Goal: Transaction & Acquisition: Purchase product/service

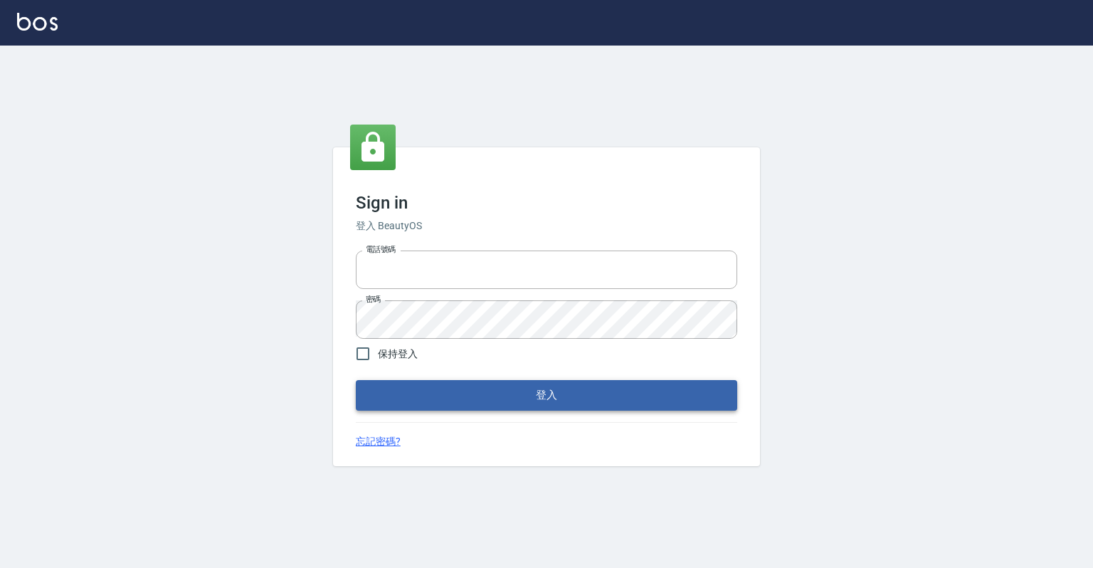
type input "0918176355"
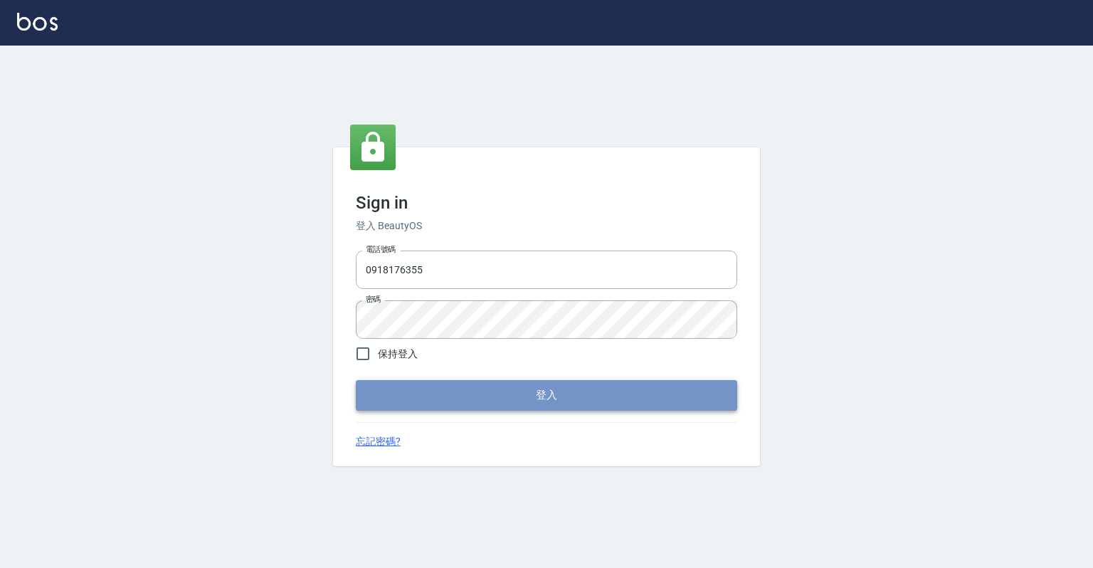
click at [580, 393] on button "登入" at bounding box center [546, 395] width 381 height 30
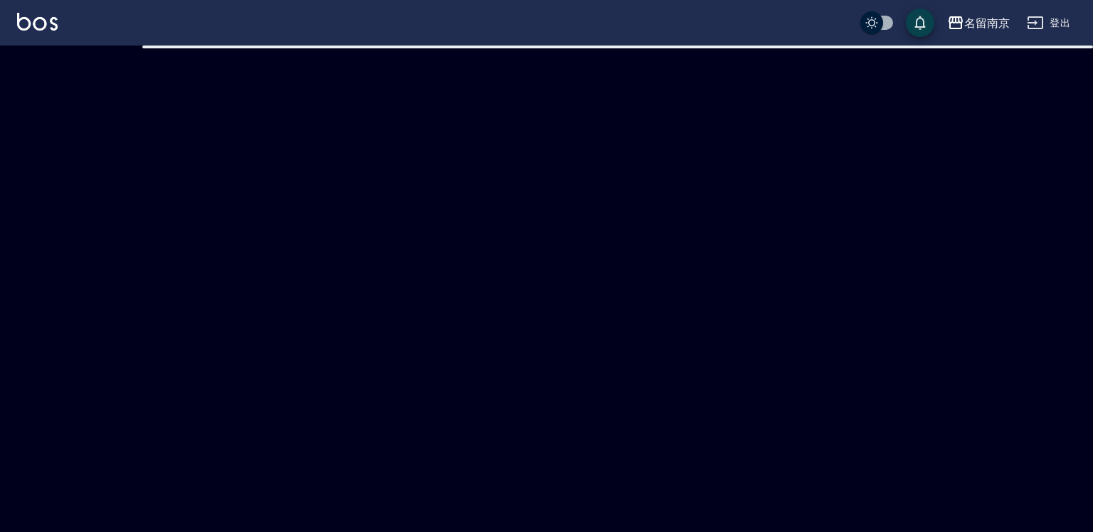
checkbox input "true"
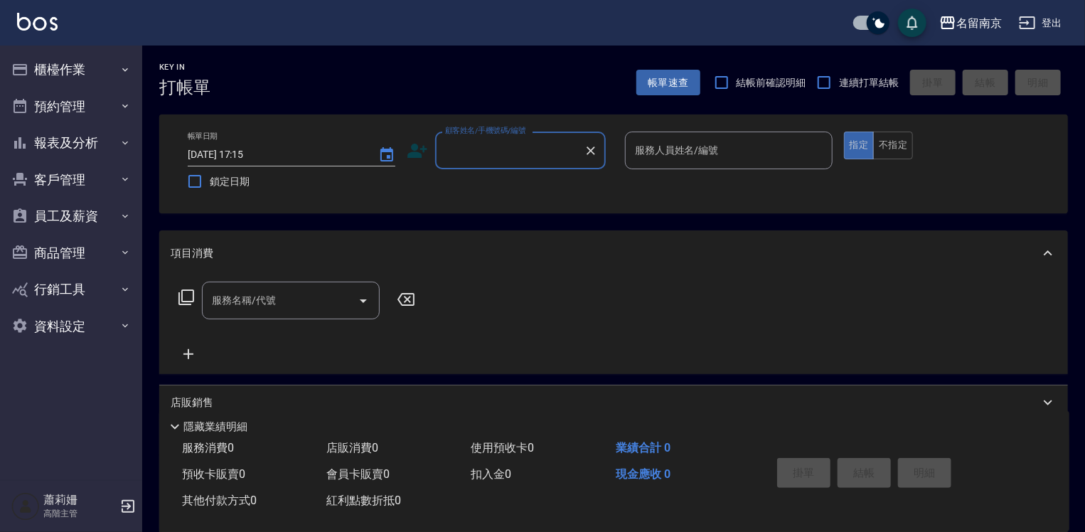
click at [487, 154] on input "顧客姓名/手機號碼/編號" at bounding box center [510, 150] width 137 height 25
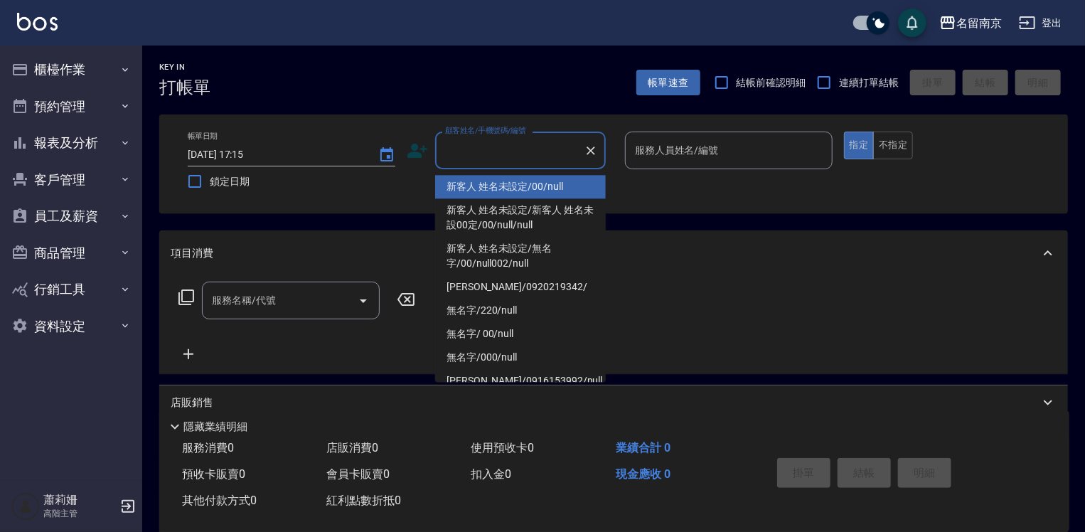
drag, startPoint x: 487, startPoint y: 191, endPoint x: 494, endPoint y: 195, distance: 7.7
click at [489, 196] on li "新客人 姓名未設定/00/null" at bounding box center [520, 186] width 171 height 23
type input "新客人 姓名未設定/00/null"
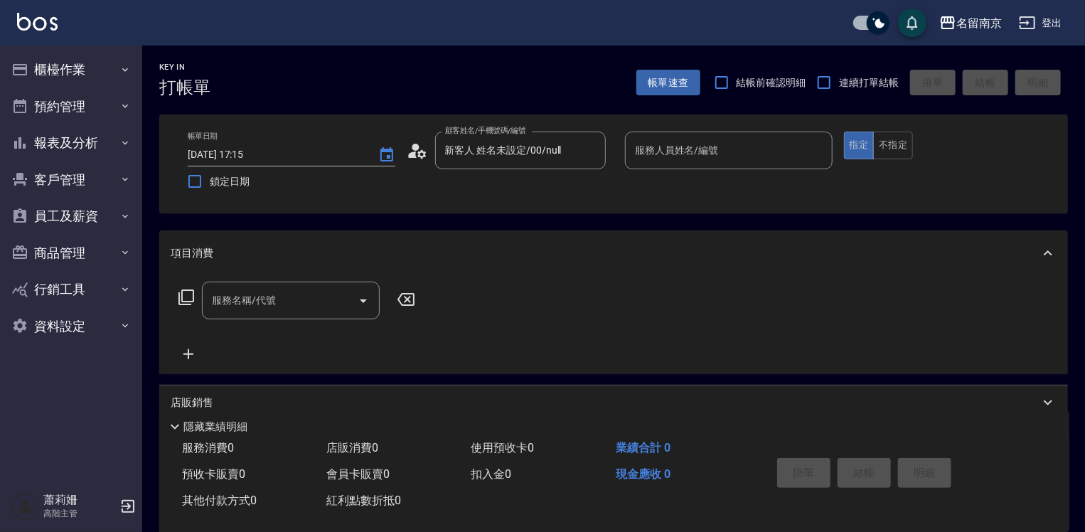
click at [607, 148] on div "顧客姓名/手機號碼/編號 新客人 姓名未設定/00/null 顧客姓名/手機號碼/編號" at bounding box center [511, 151] width 208 height 38
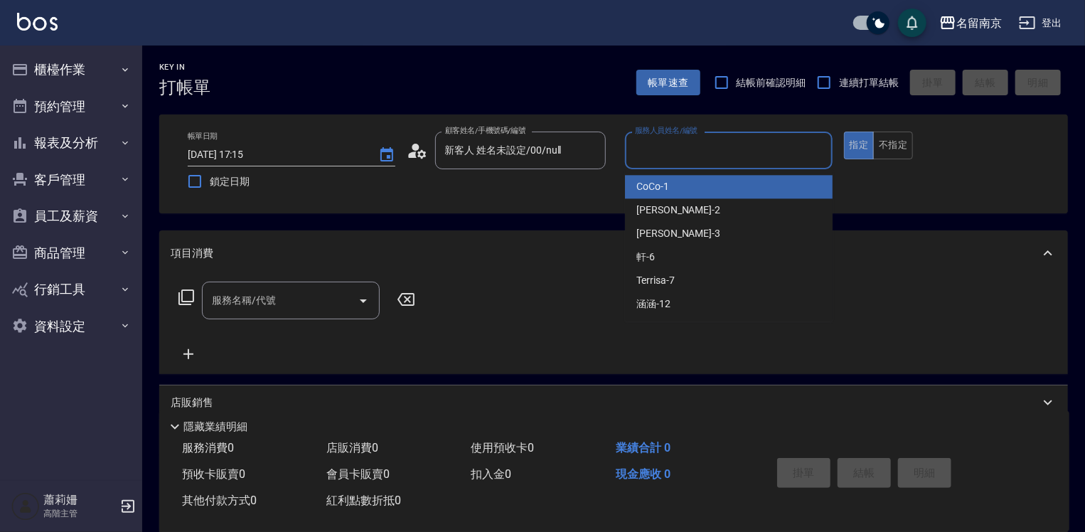
click at [666, 144] on input "服務人員姓名/編號" at bounding box center [729, 150] width 195 height 25
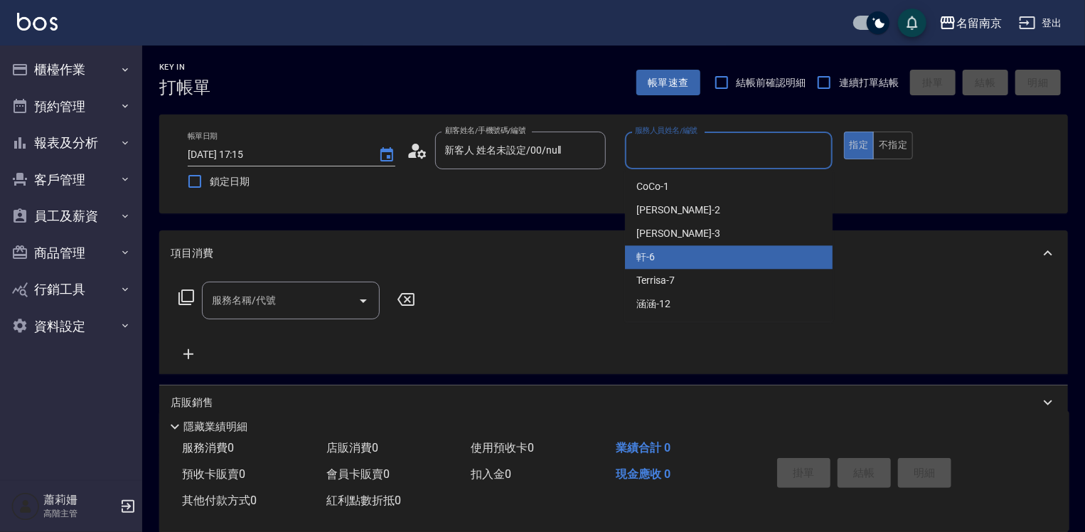
click at [676, 257] on div "軒 -6" at bounding box center [729, 256] width 208 height 23
type input "軒-6"
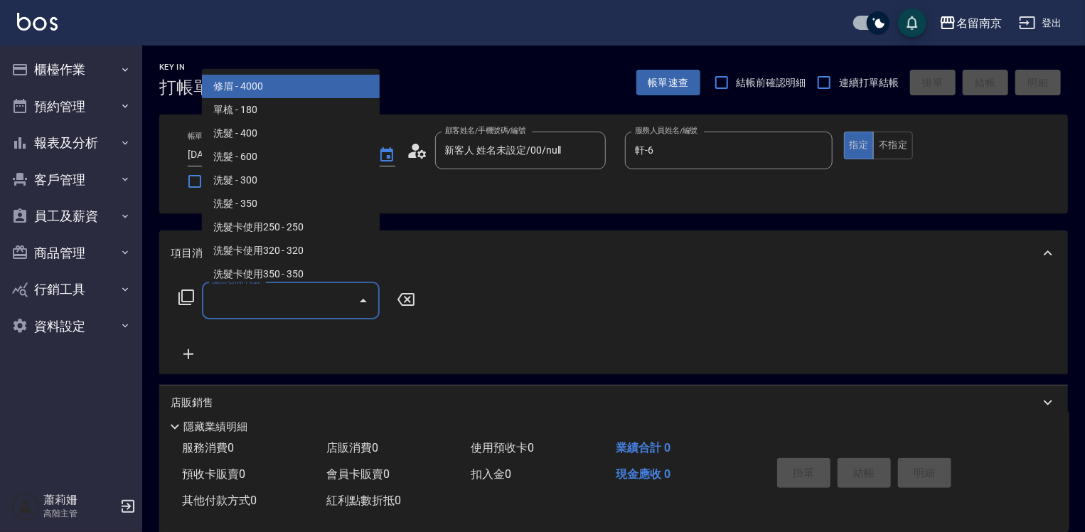
click at [346, 310] on input "服務名稱/代號" at bounding box center [280, 300] width 144 height 25
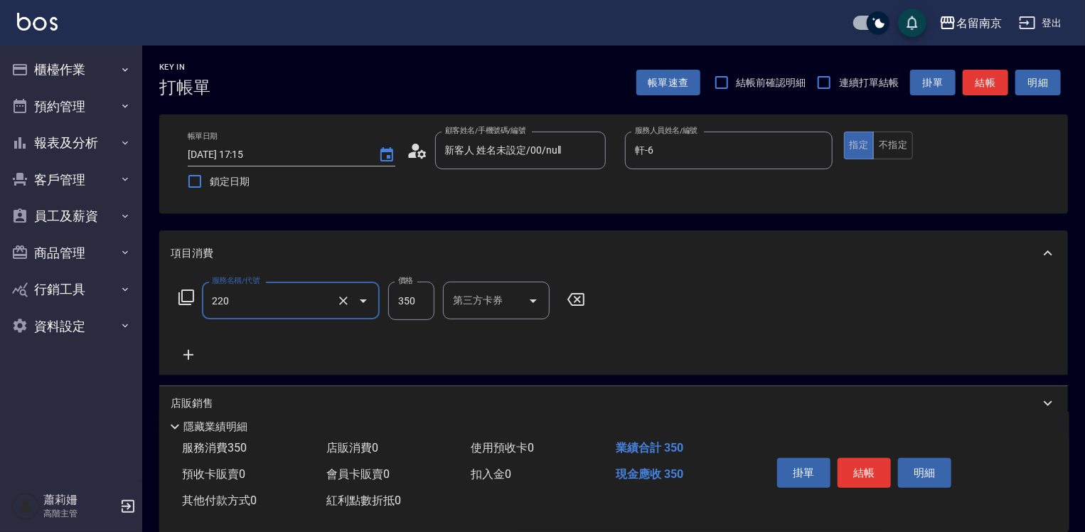
type input "洗髮(220)"
type input "300"
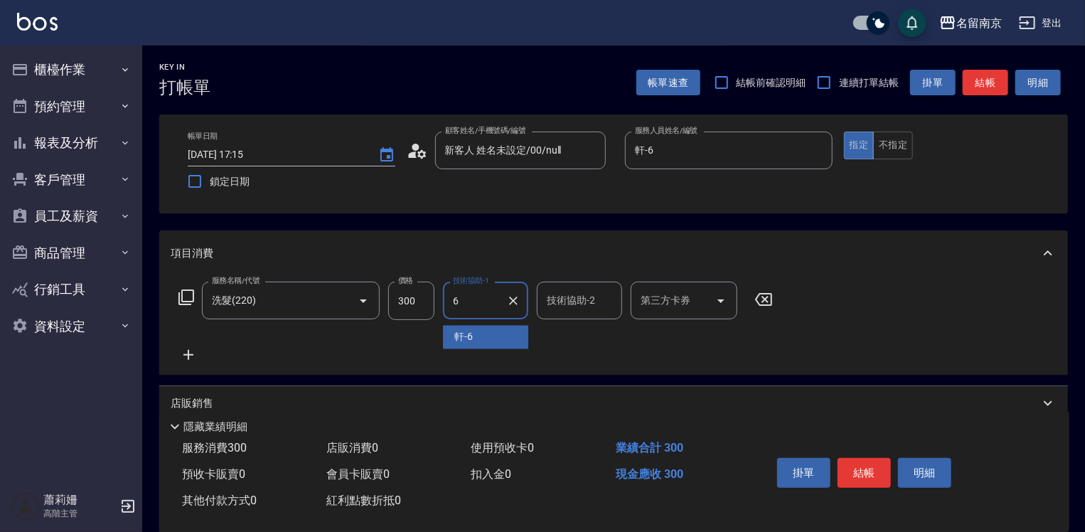
type input "軒-6"
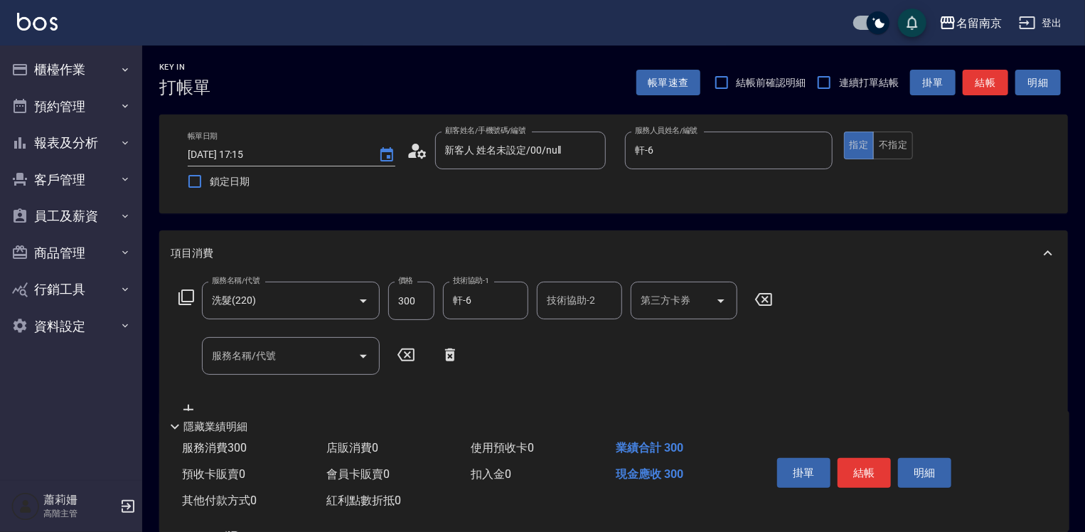
click at [179, 296] on icon at bounding box center [187, 298] width 16 height 16
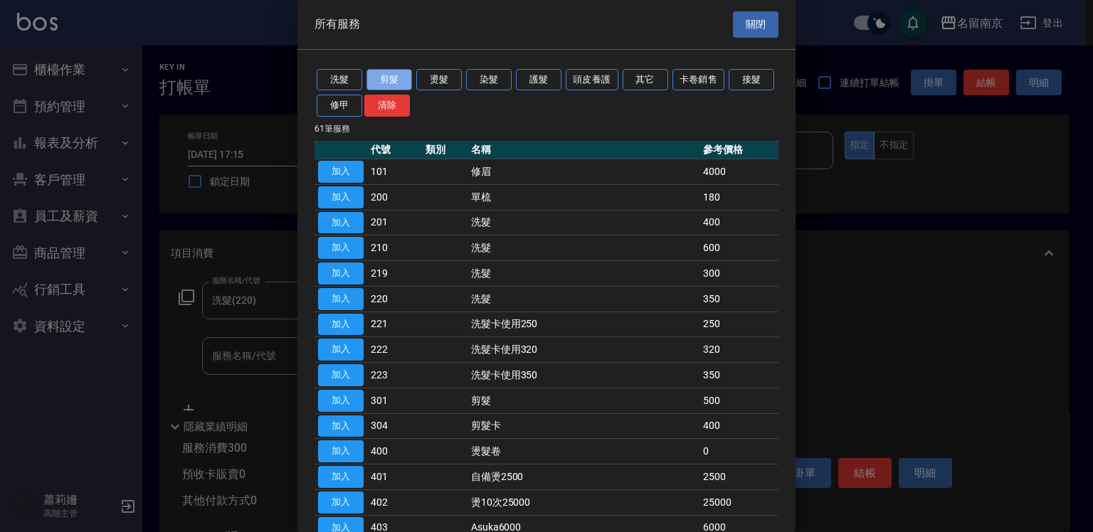
click at [378, 81] on button "剪髮" at bounding box center [389, 80] width 46 height 22
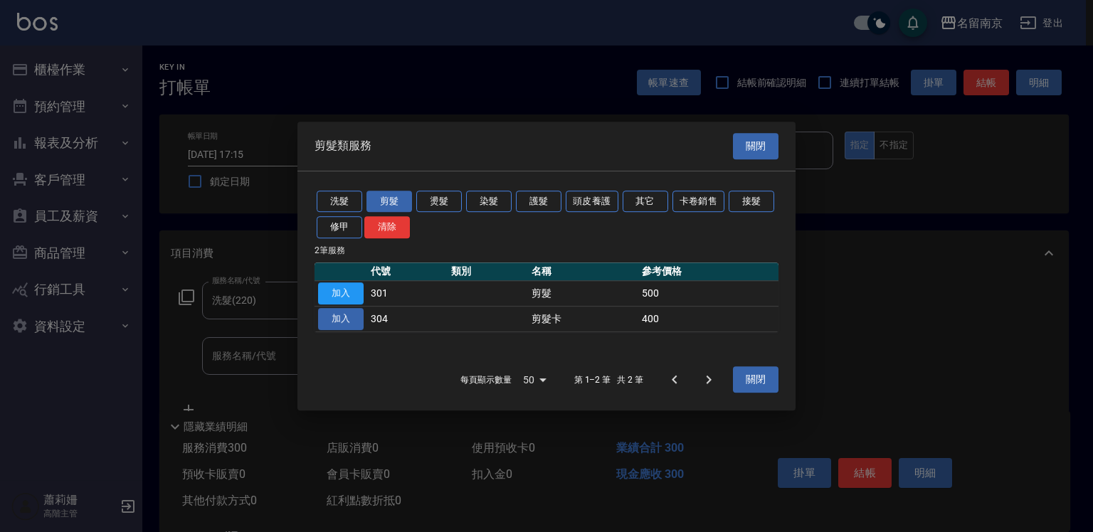
click at [341, 312] on button "加入" at bounding box center [341, 319] width 46 height 22
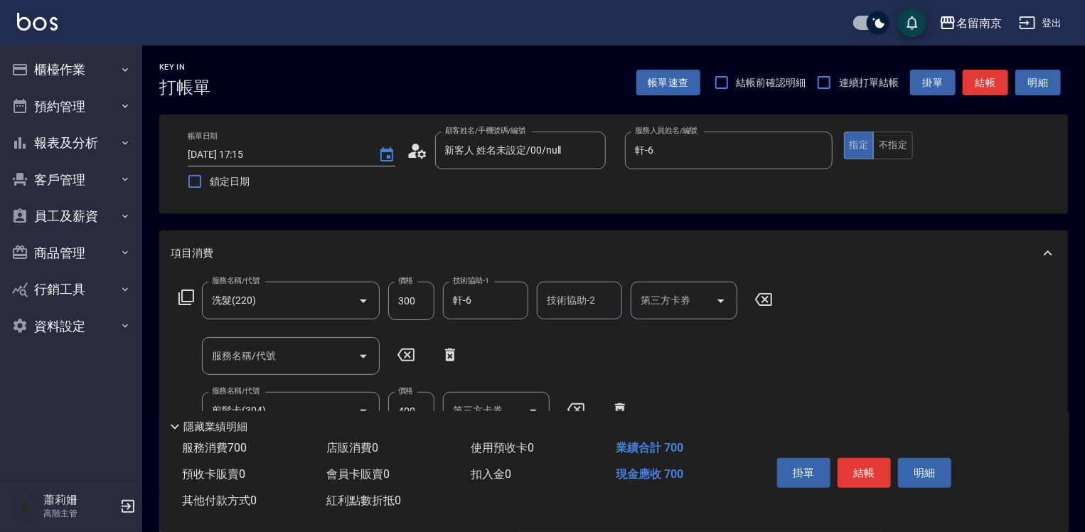
click at [445, 356] on icon at bounding box center [450, 354] width 36 height 17
type input "剪髮卡(304)"
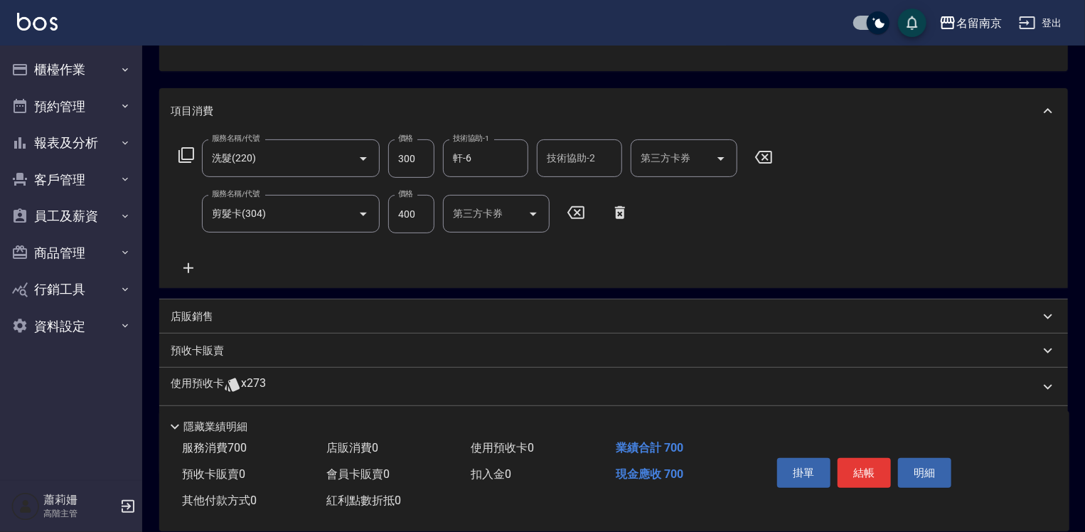
click at [529, 213] on icon "Open" at bounding box center [533, 214] width 17 height 17
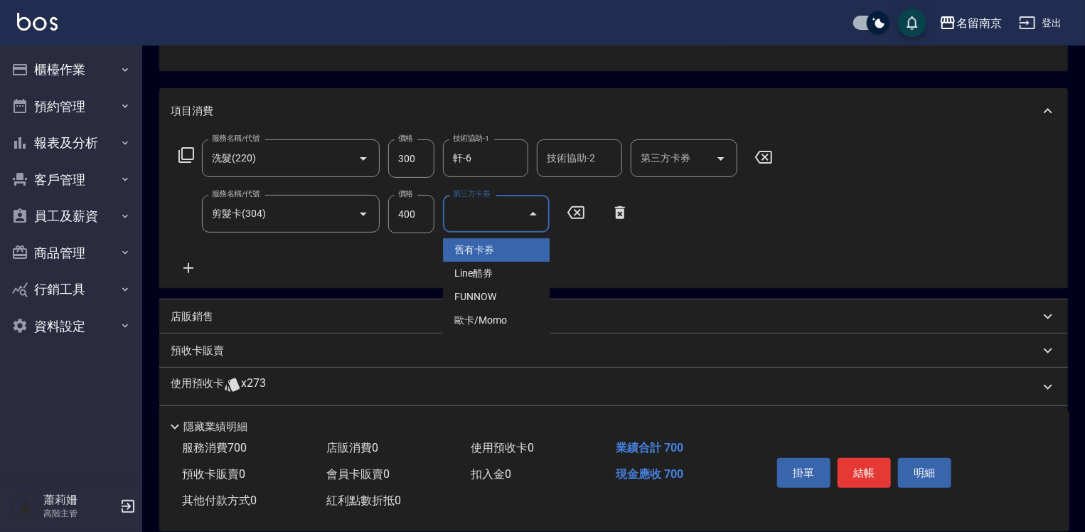
click at [512, 257] on span "舊有卡券" at bounding box center [496, 249] width 107 height 23
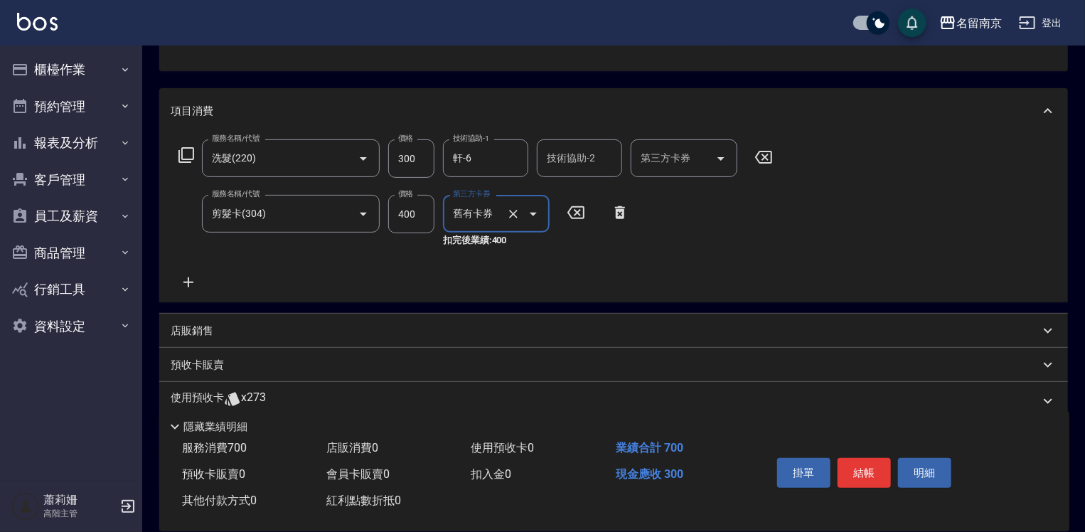
type input "舊有卡券"
click at [413, 201] on input "400" at bounding box center [411, 214] width 46 height 38
type input "450"
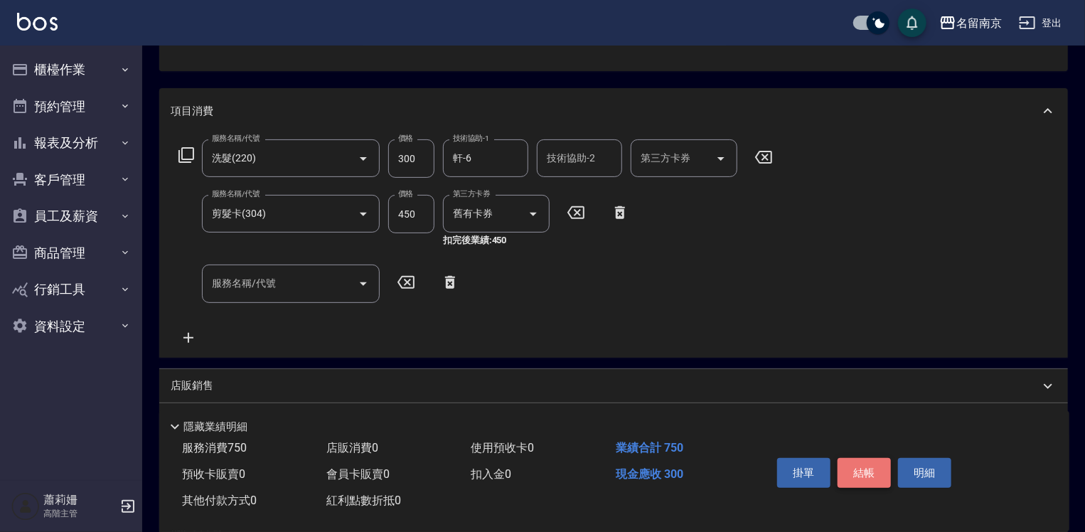
click at [864, 469] on button "結帳" at bounding box center [864, 473] width 53 height 30
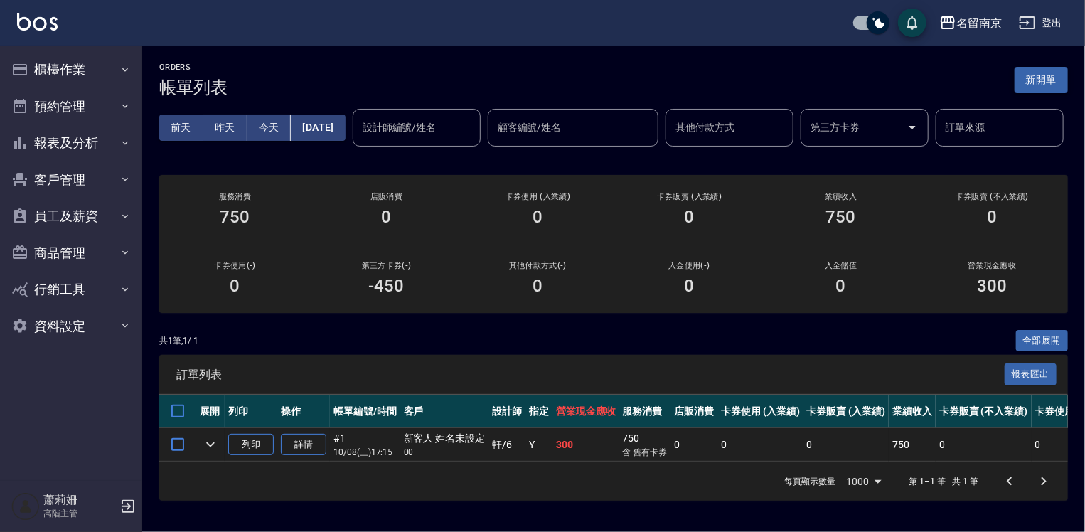
click at [1039, 87] on button "新開單" at bounding box center [1041, 80] width 53 height 26
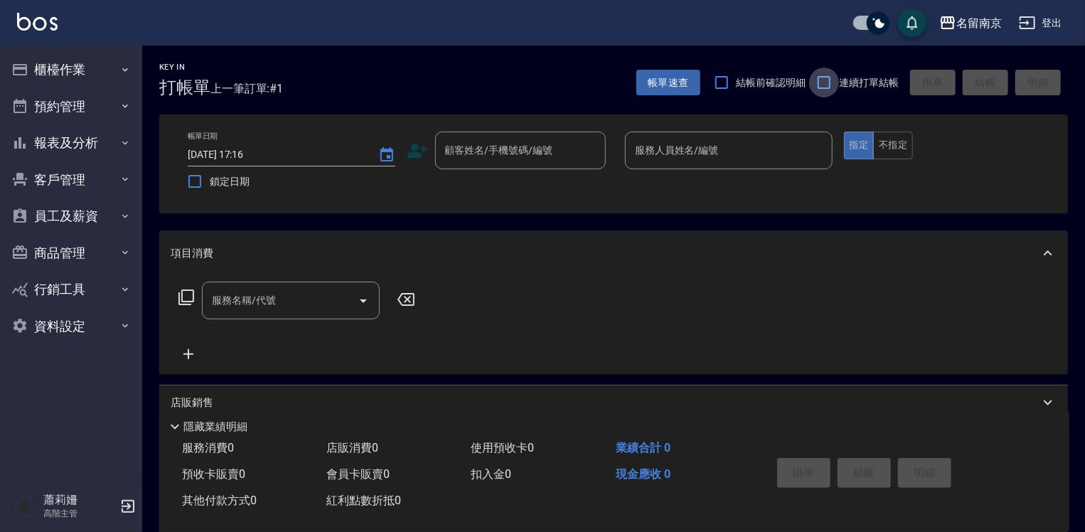
drag, startPoint x: 824, startPoint y: 83, endPoint x: 623, endPoint y: 132, distance: 206.5
click at [823, 83] on input "連續打單結帳" at bounding box center [824, 83] width 30 height 30
checkbox input "true"
click at [531, 150] on input "顧客姓名/手機號碼/編號" at bounding box center [510, 150] width 137 height 25
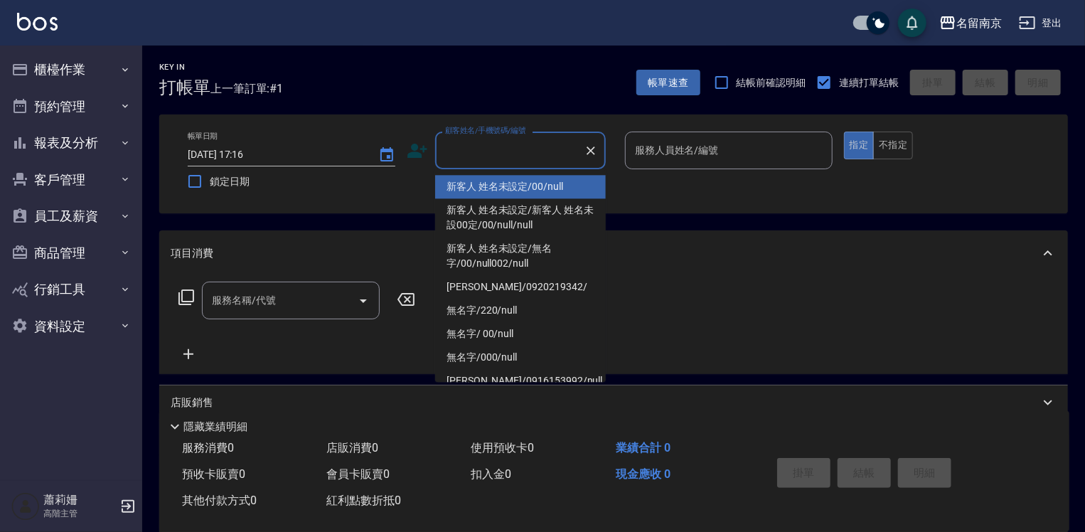
click at [552, 188] on li "新客人 姓名未設定/00/null" at bounding box center [520, 186] width 171 height 23
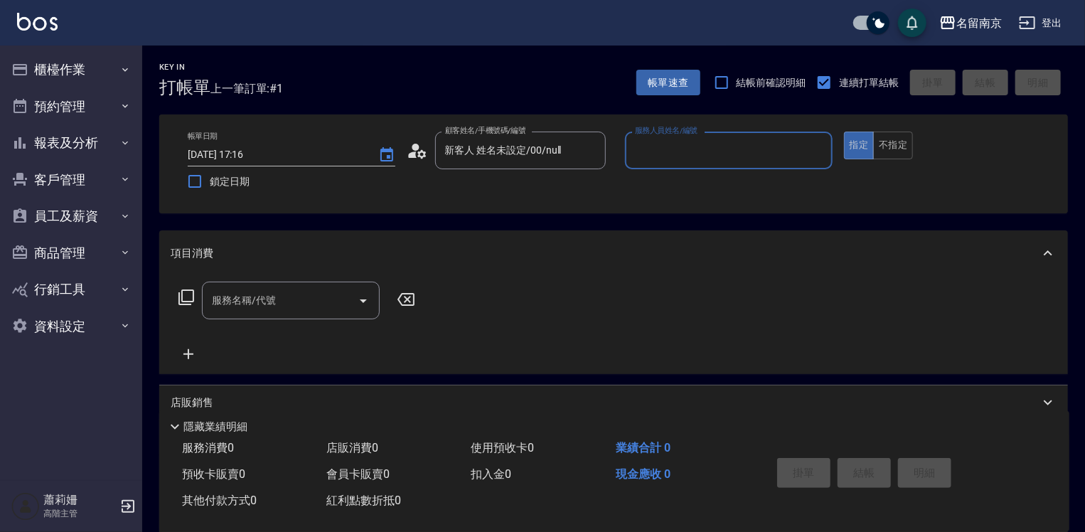
type input "新客人 姓名未設定/00/null"
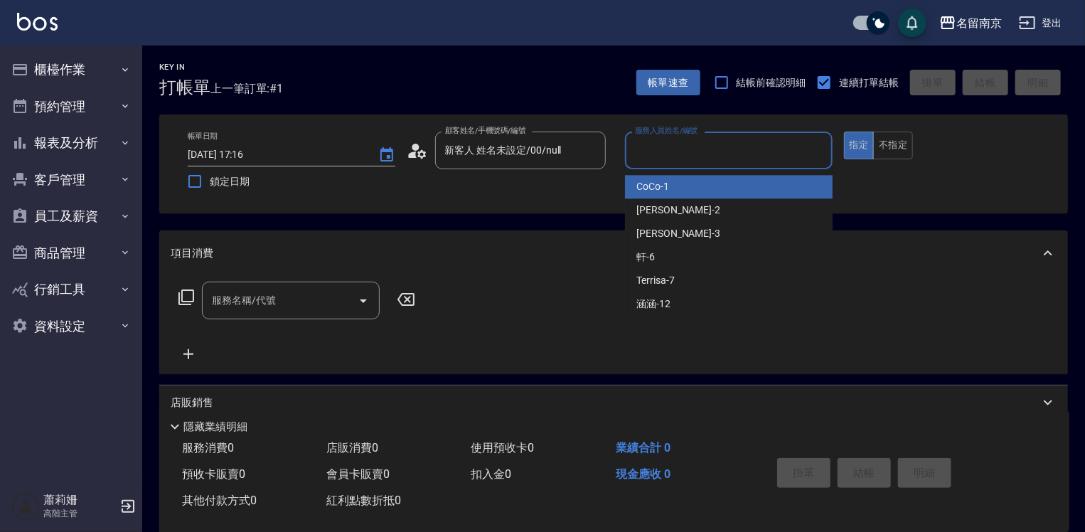
click at [675, 145] on input "服務人員姓名/編號" at bounding box center [729, 150] width 195 height 25
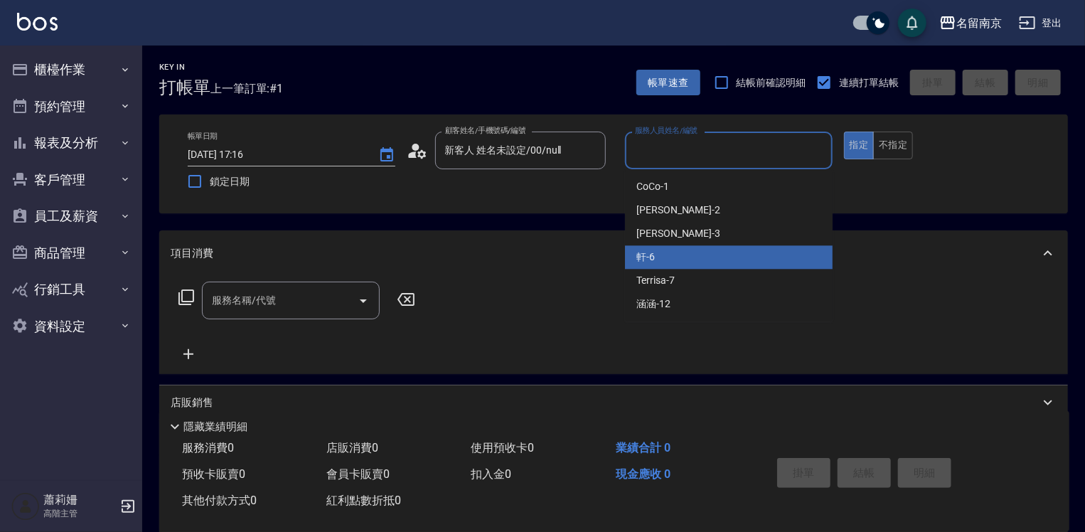
click at [666, 258] on div "軒 -6" at bounding box center [729, 256] width 208 height 23
type input "軒-6"
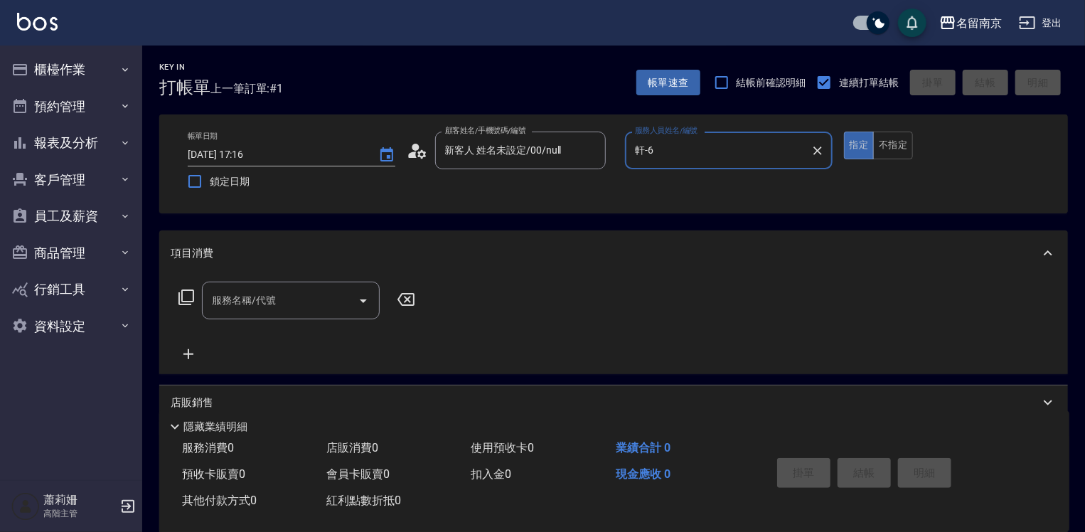
click at [317, 302] on input "服務名稱/代號" at bounding box center [280, 300] width 144 height 25
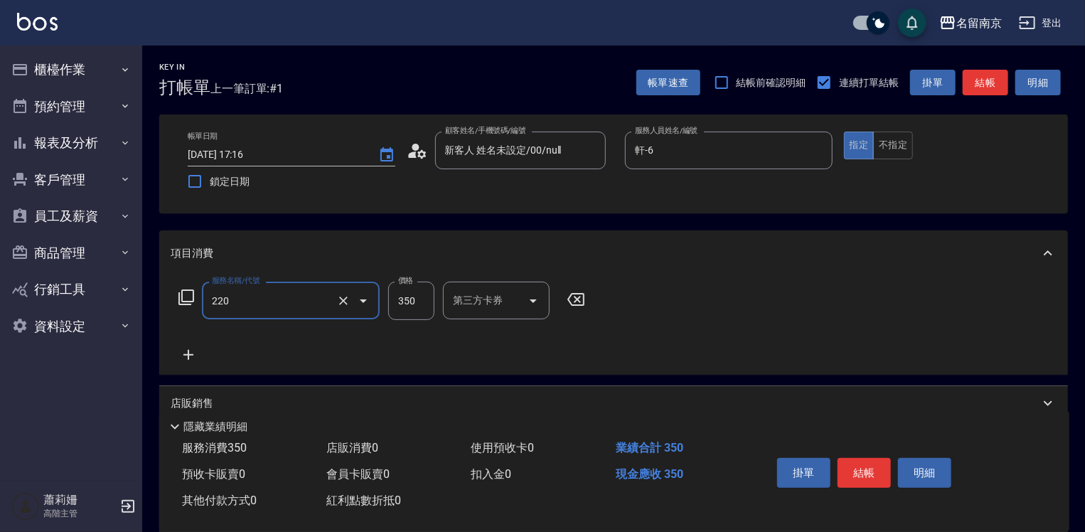
type input "洗髮(220)"
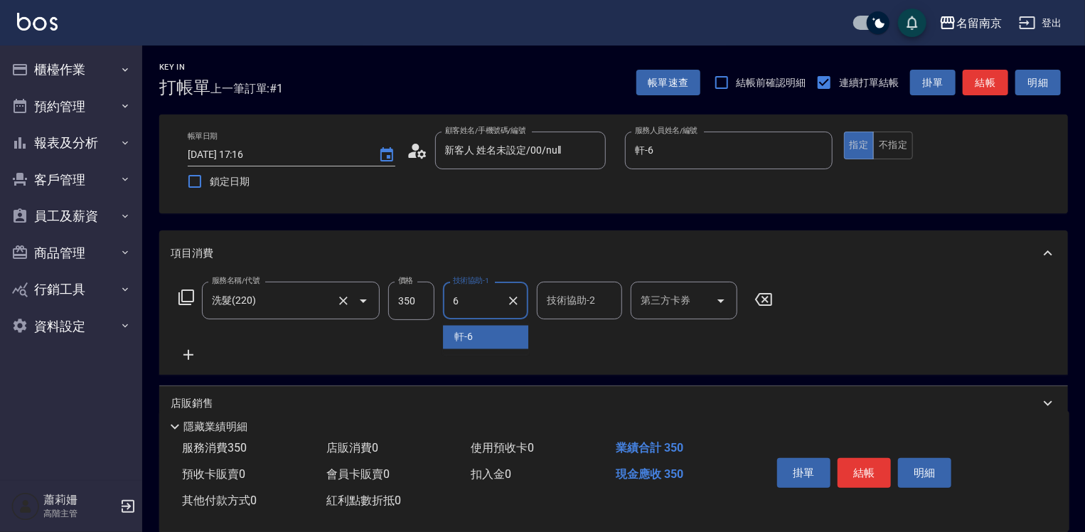
type input "軒-6"
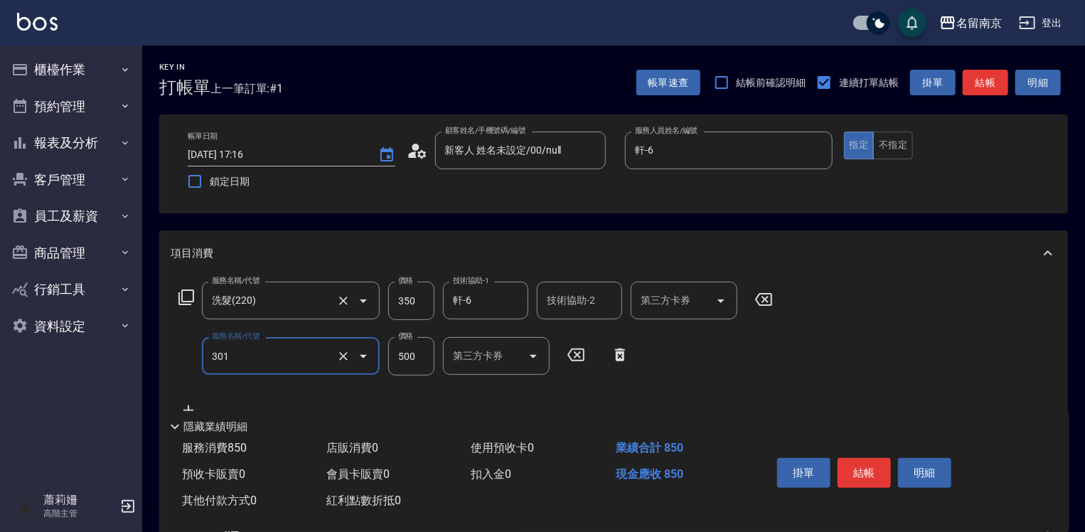
type input "剪髮(301)"
click at [859, 466] on button "結帳" at bounding box center [864, 473] width 53 height 30
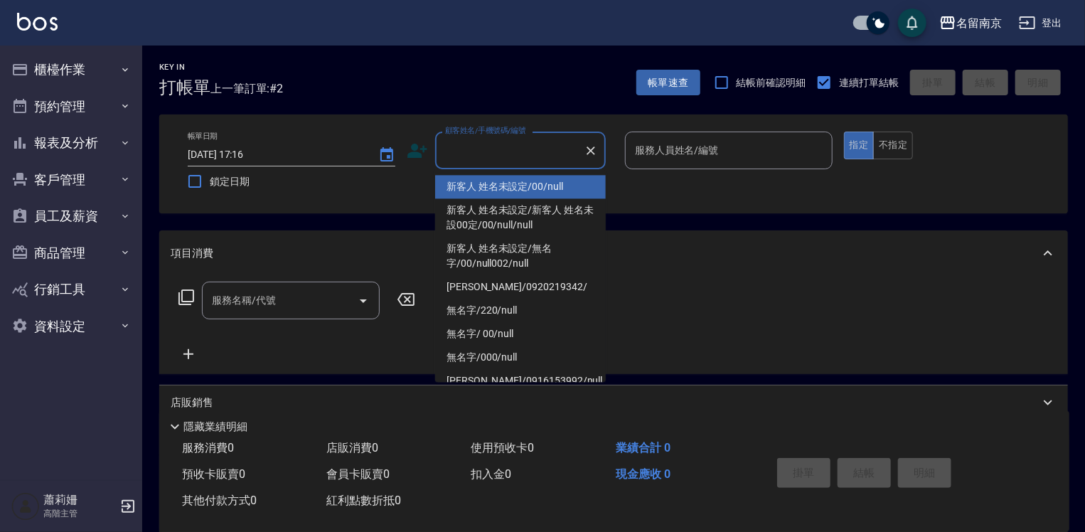
click at [491, 156] on input "顧客姓名/手機號碼/編號" at bounding box center [510, 150] width 137 height 25
click at [502, 182] on li "新客人 姓名未設定/00/null" at bounding box center [520, 186] width 171 height 23
type input "新客人 姓名未設定/00/null"
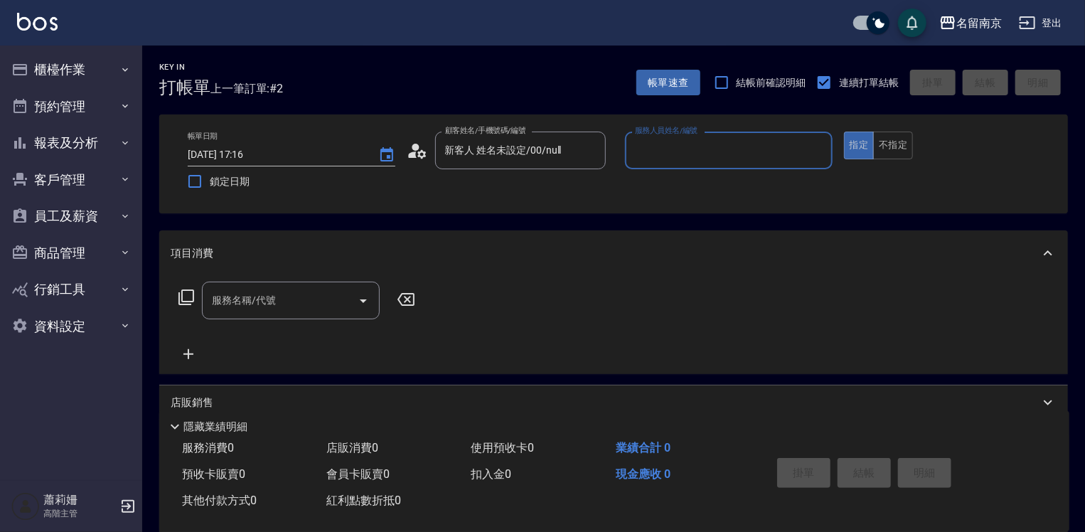
click at [646, 134] on label "服務人員姓名/編號" at bounding box center [666, 130] width 63 height 11
click at [646, 138] on input "服務人員姓名/編號" at bounding box center [729, 150] width 195 height 25
click at [654, 156] on input "服務人員姓名/編號" at bounding box center [729, 150] width 195 height 25
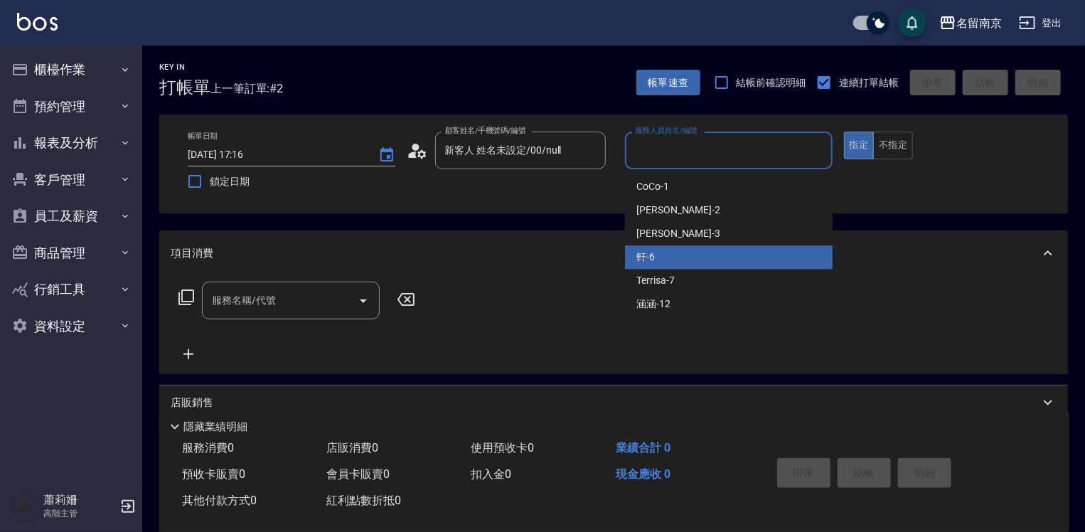
click at [670, 267] on div "軒 -6" at bounding box center [729, 256] width 208 height 23
click at [652, 138] on input "軒-6" at bounding box center [719, 150] width 174 height 25
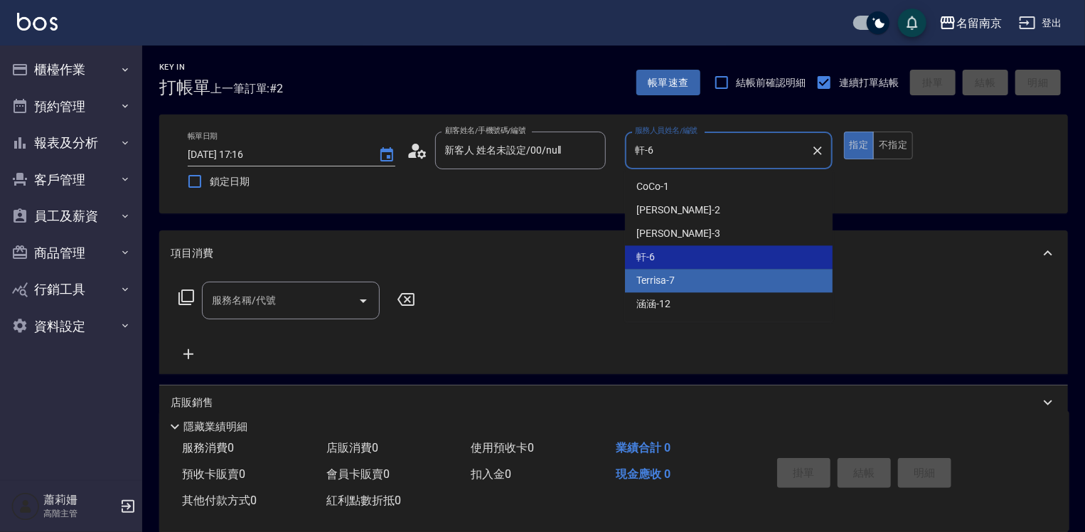
click at [676, 282] on div "Terrisa -7" at bounding box center [729, 280] width 208 height 23
type input "Terrisa-7"
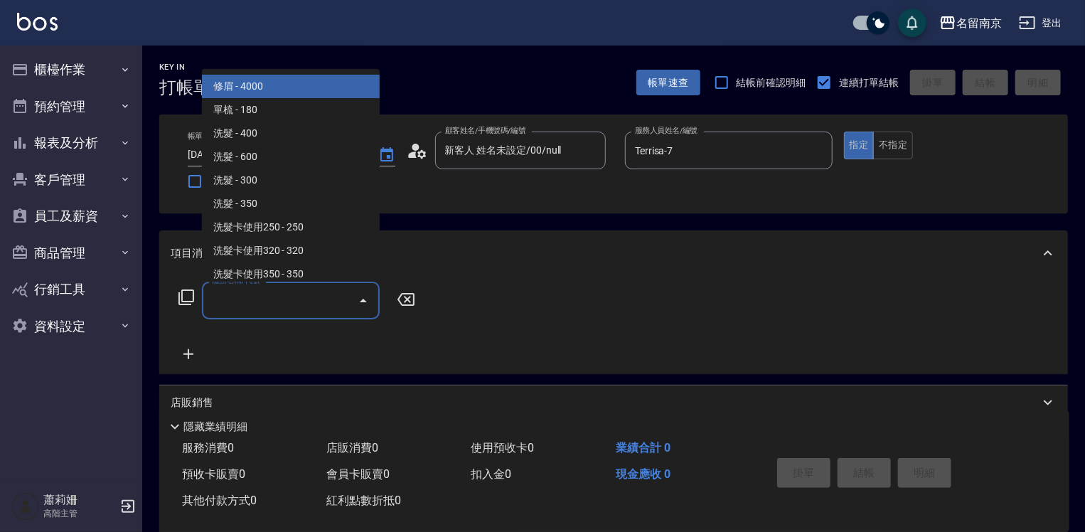
click at [260, 302] on input "服務名稱/代號" at bounding box center [280, 300] width 144 height 25
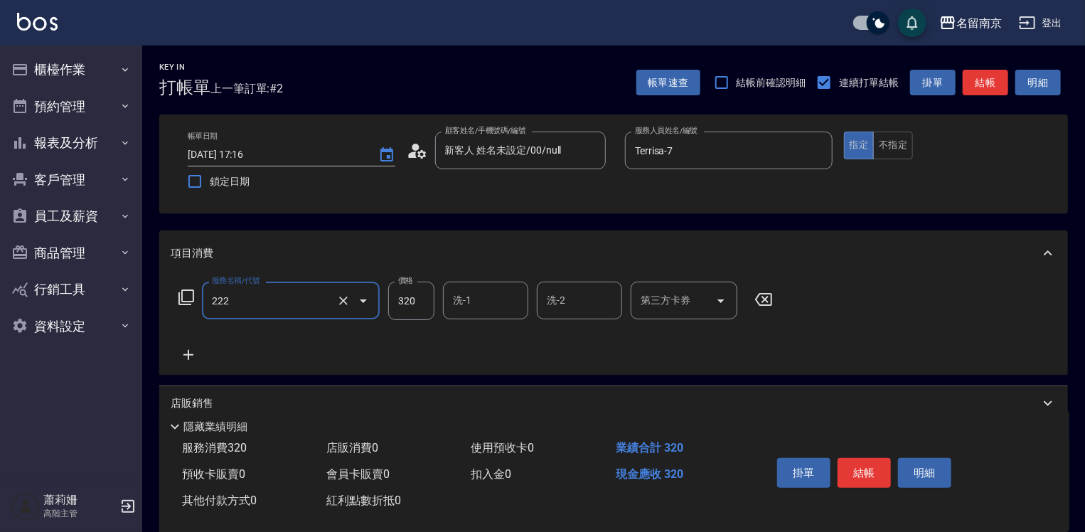
type input "洗髮卡使用320(222)"
type input "350"
type input "軒-6"
click at [728, 303] on icon "Open" at bounding box center [721, 300] width 17 height 17
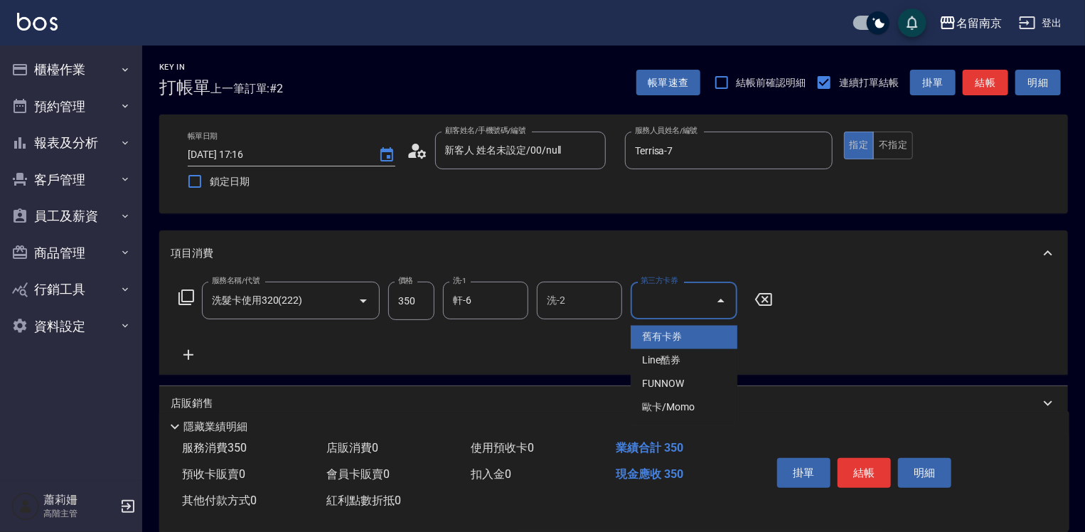
click at [671, 331] on span "舊有卡券" at bounding box center [684, 337] width 107 height 23
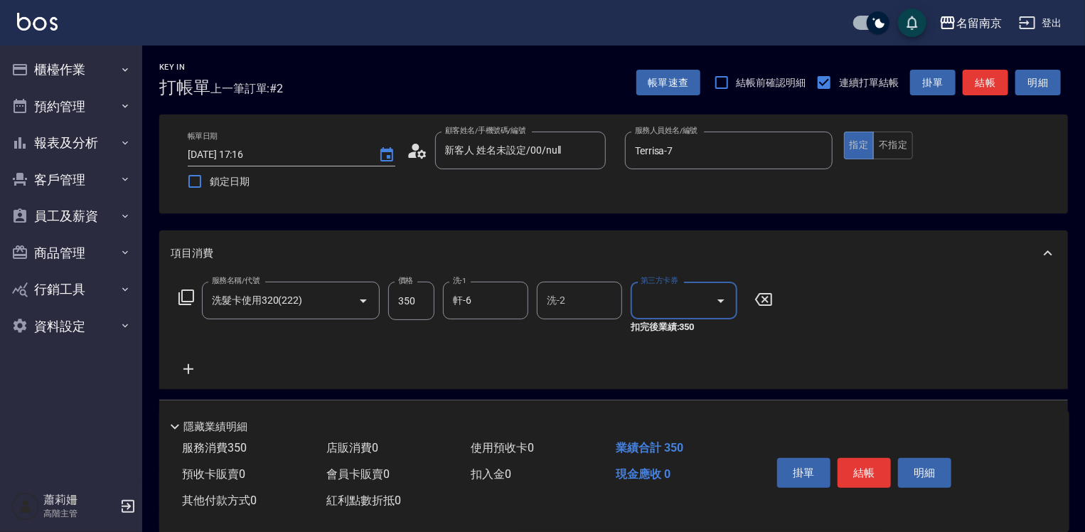
type input "舊有卡券"
click at [878, 467] on button "結帳" at bounding box center [864, 473] width 53 height 30
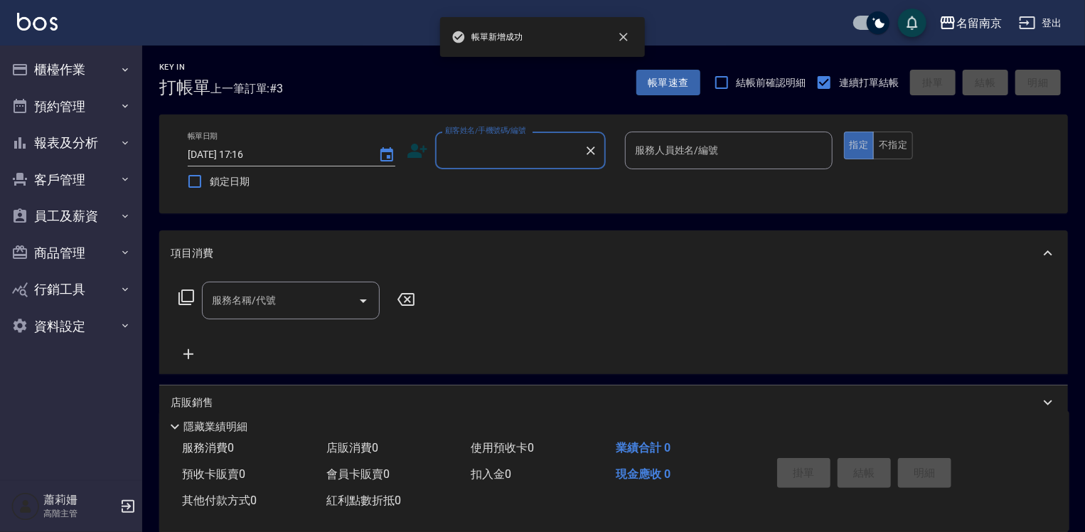
drag, startPoint x: 531, startPoint y: 148, endPoint x: 534, endPoint y: 168, distance: 20.2
click at [530, 149] on input "顧客姓名/手機號碼/編號" at bounding box center [510, 150] width 137 height 25
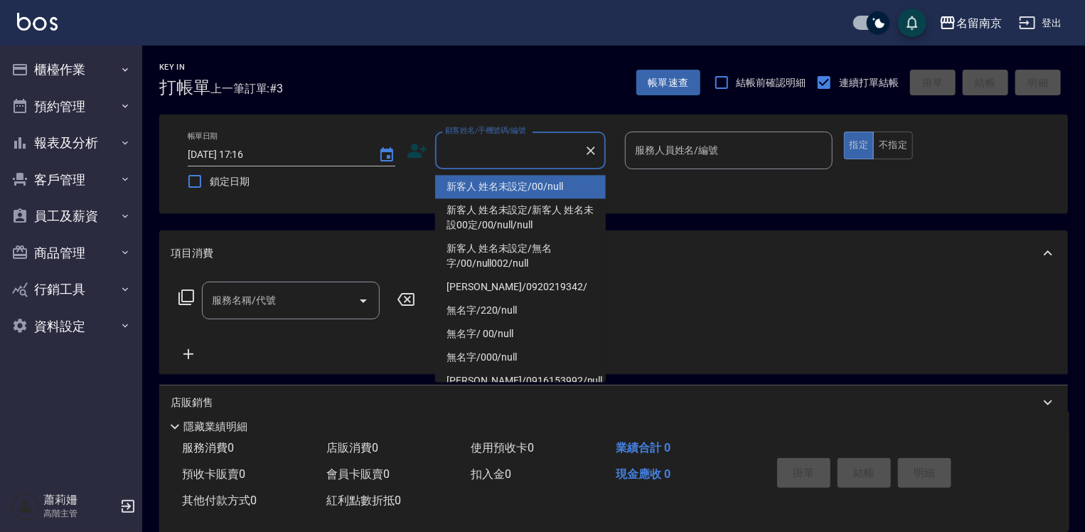
click at [546, 189] on li "新客人 姓名未設定/00/null" at bounding box center [520, 186] width 171 height 23
type input "新客人 姓名未設定/00/null"
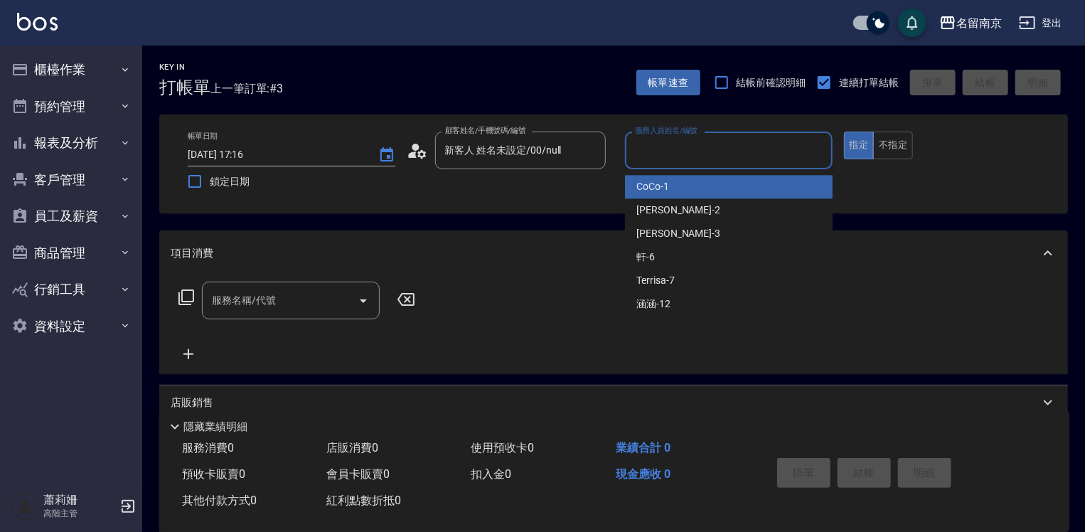
click at [680, 159] on input "服務人員姓名/編號" at bounding box center [729, 150] width 195 height 25
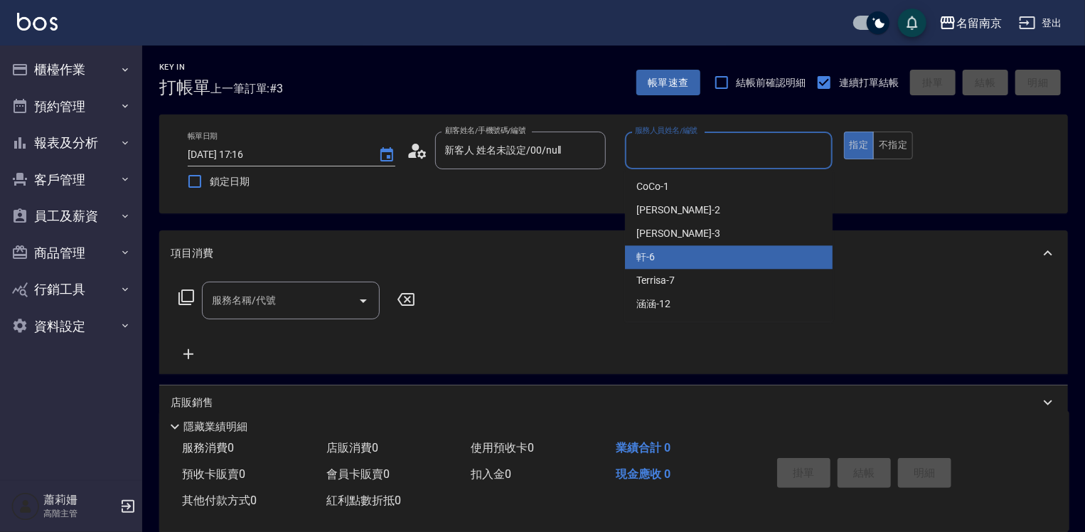
click at [671, 264] on div "軒 -6" at bounding box center [729, 256] width 208 height 23
type input "軒-6"
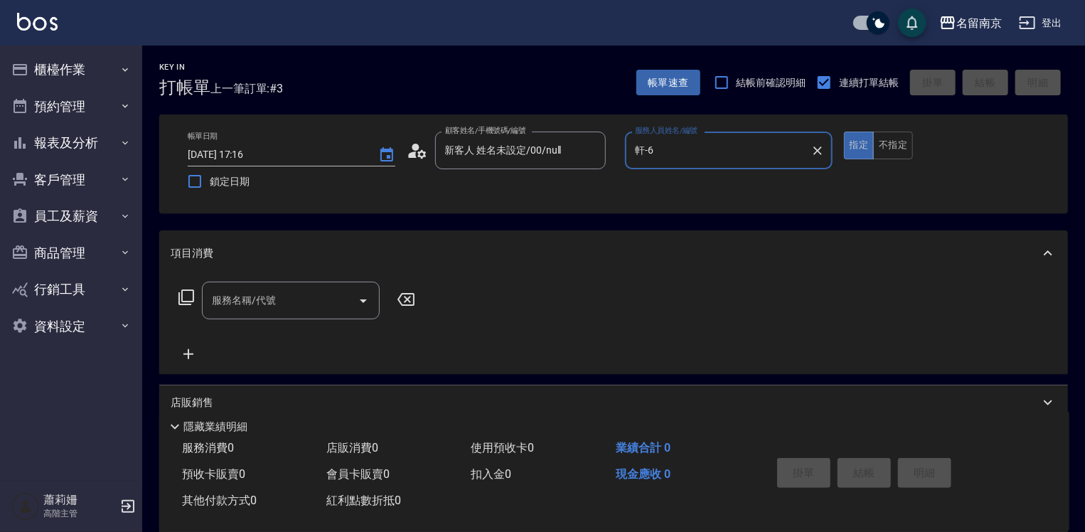
click at [285, 312] on input "服務名稱/代號" at bounding box center [280, 300] width 144 height 25
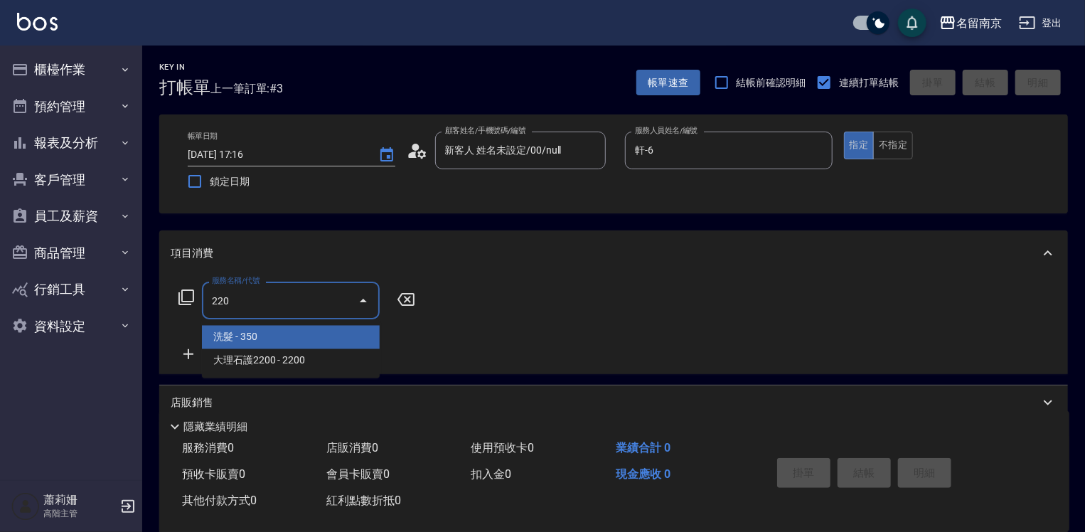
type input "洗髮(220)"
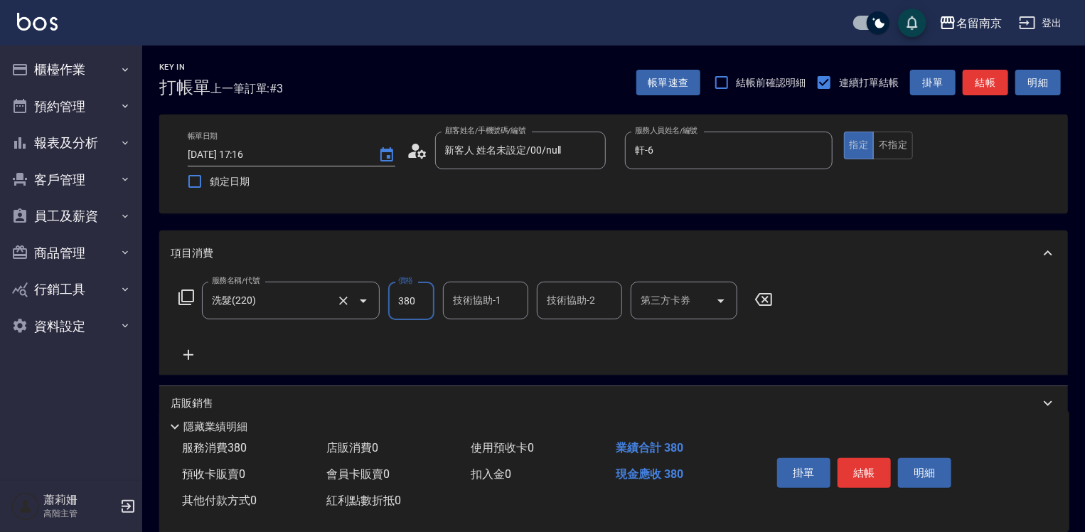
type input "380"
type input "軒-6"
click at [873, 459] on button "結帳" at bounding box center [864, 473] width 53 height 30
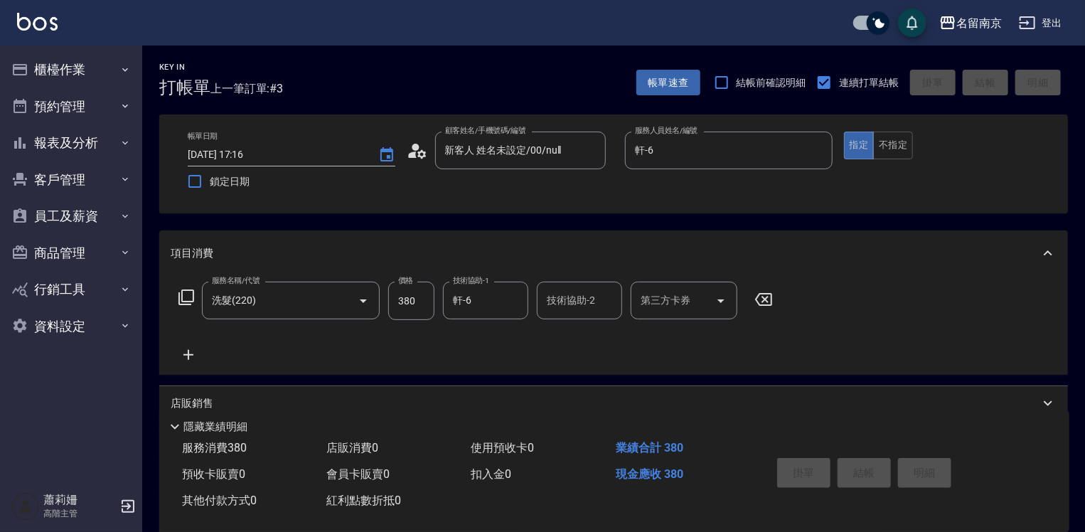
type input "[DATE] 17:17"
